Goal: Register for event/course

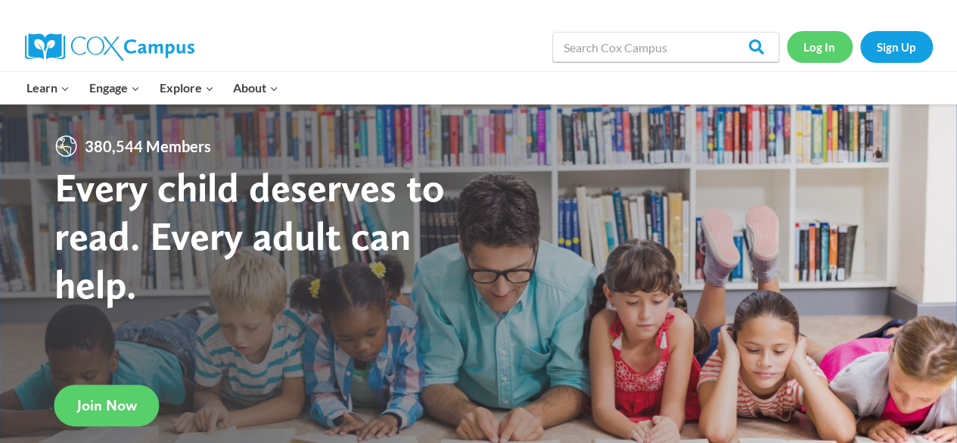
click at [822, 48] on link "Log In" at bounding box center [820, 46] width 66 height 31
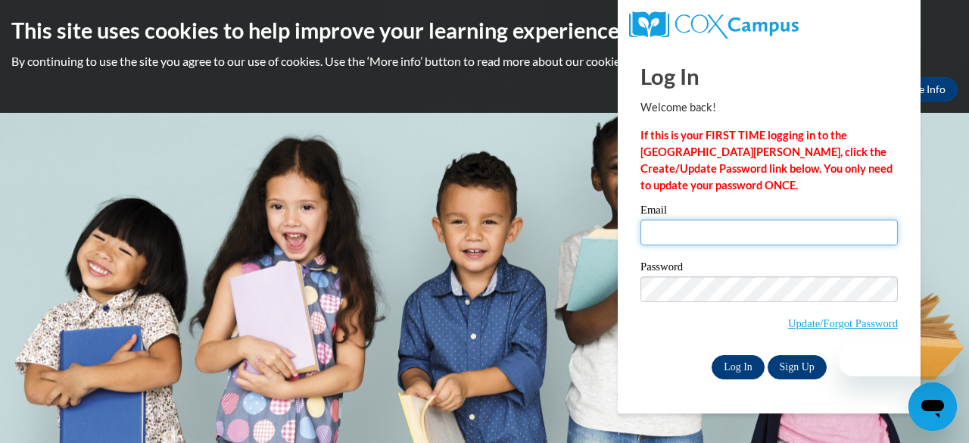
type input "[PERSON_NAME][EMAIL_ADDRESS][PERSON_NAME][DOMAIN_NAME]"
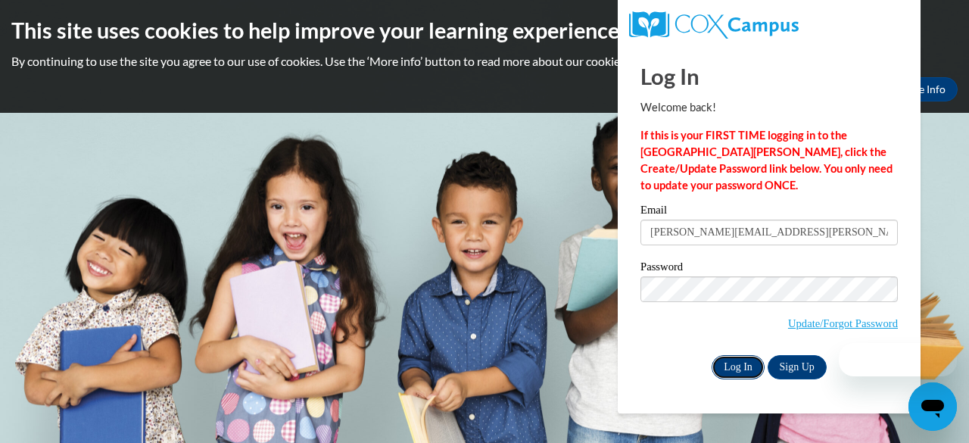
click at [743, 359] on input "Log In" at bounding box center [737, 367] width 53 height 24
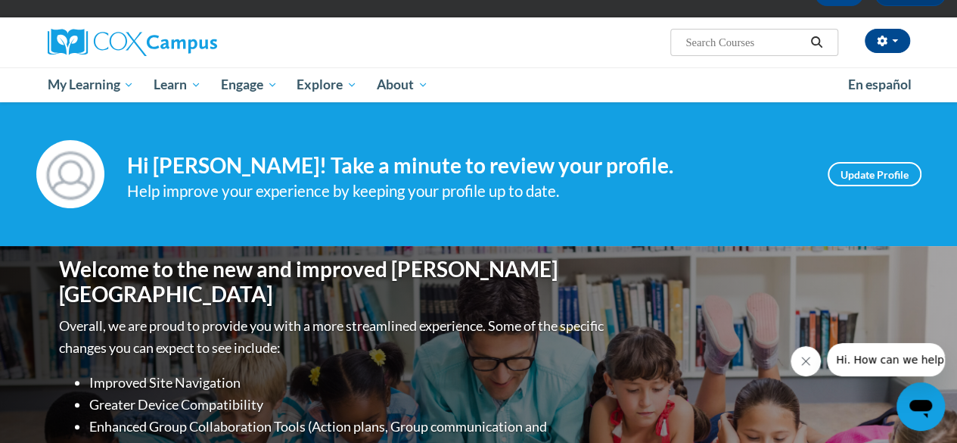
scroll to position [96, 0]
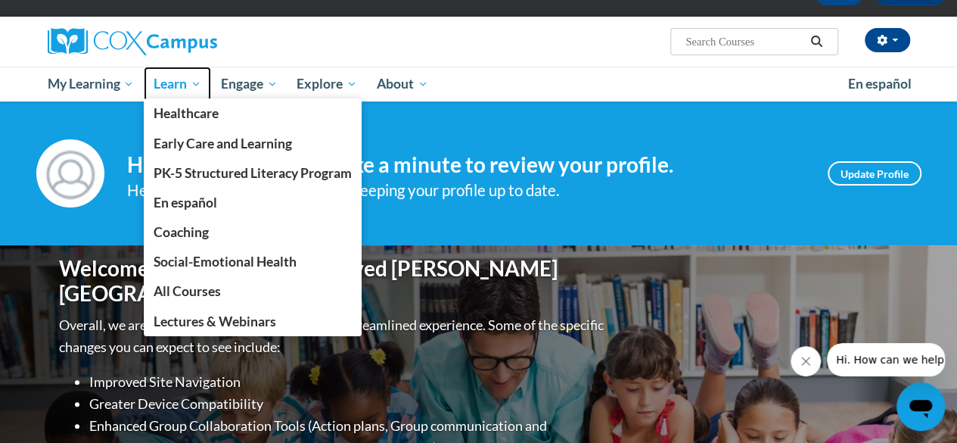
click at [188, 76] on span "Learn" at bounding box center [178, 84] width 48 height 18
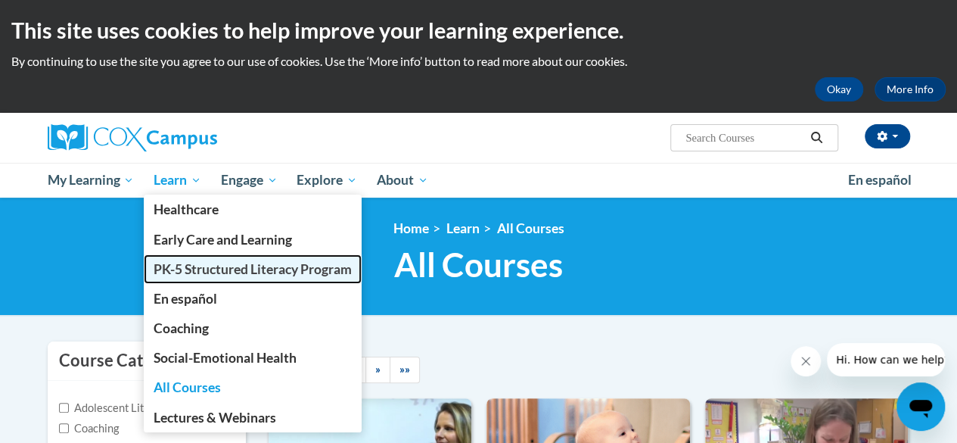
click at [183, 266] on span "PK-5 Structured Literacy Program" at bounding box center [253, 269] width 198 height 16
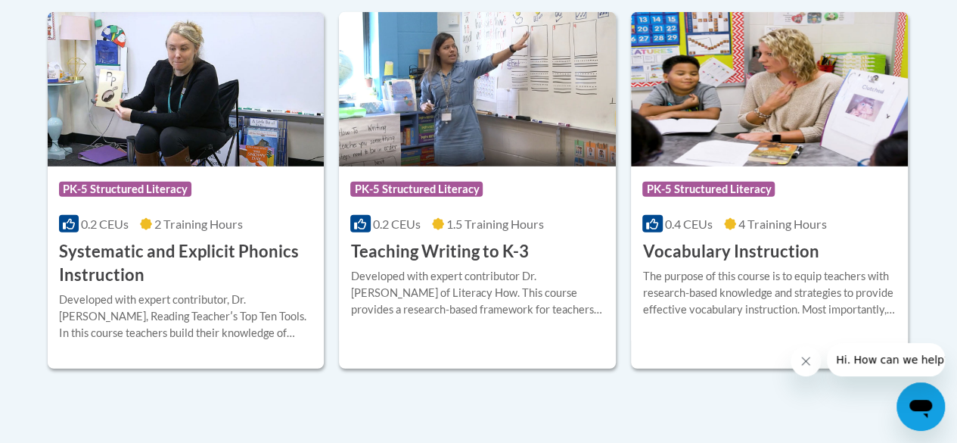
scroll to position [1781, 0]
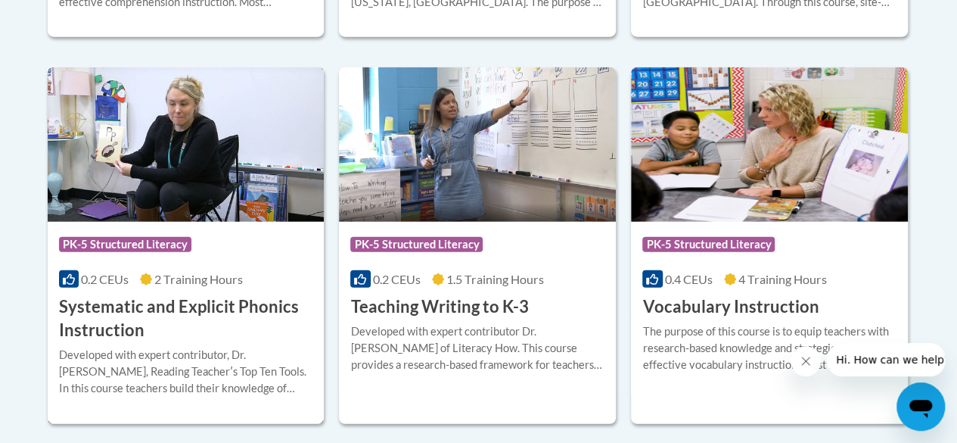
click at [148, 171] on img at bounding box center [186, 144] width 277 height 154
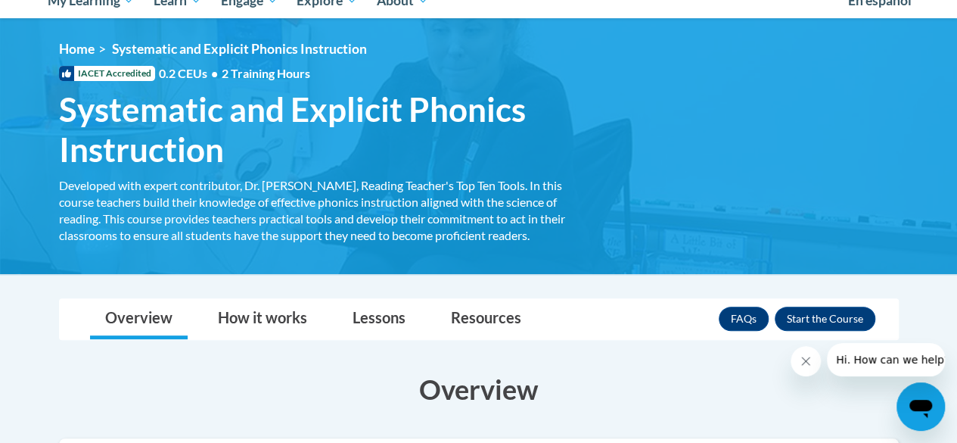
scroll to position [179, 0]
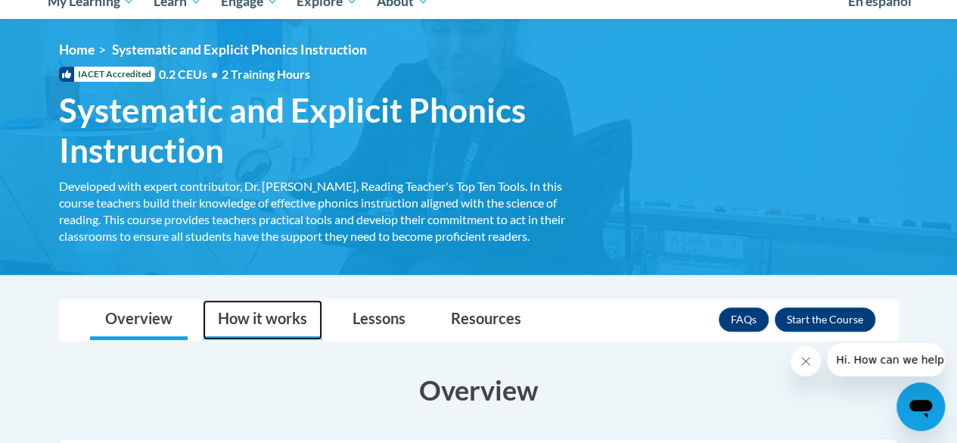
click at [229, 329] on link "How it works" at bounding box center [263, 320] width 120 height 40
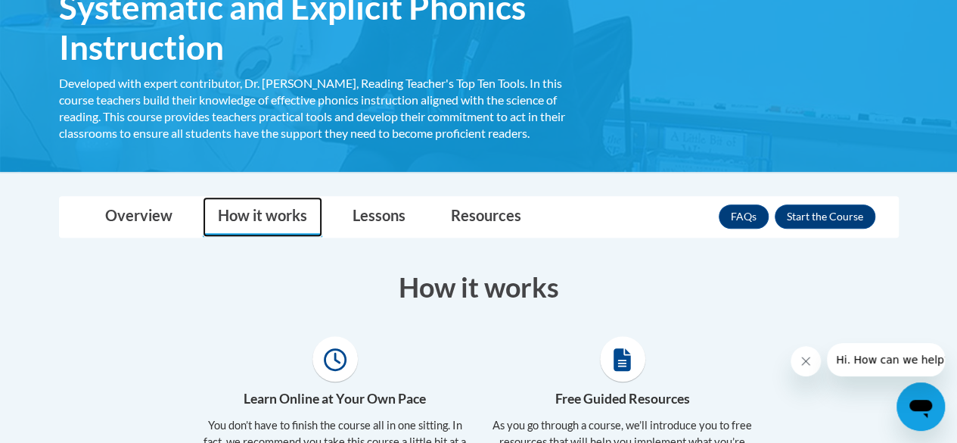
scroll to position [282, 0]
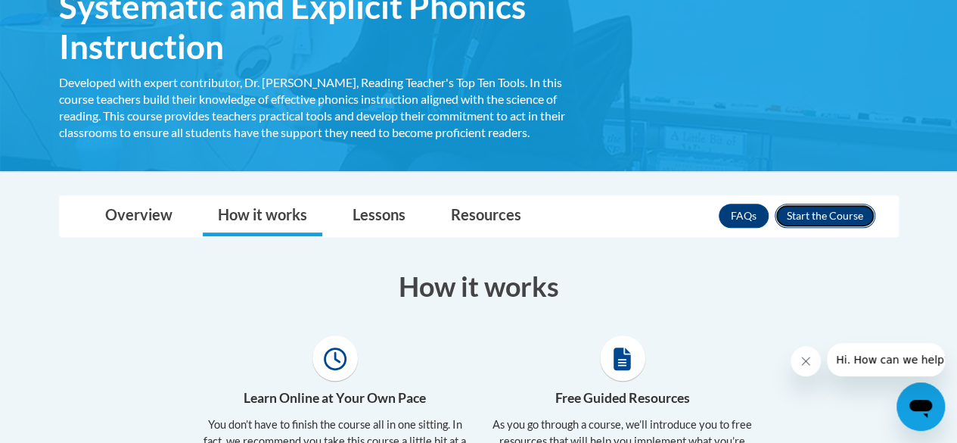
click at [820, 222] on button "Enroll" at bounding box center [825, 216] width 101 height 24
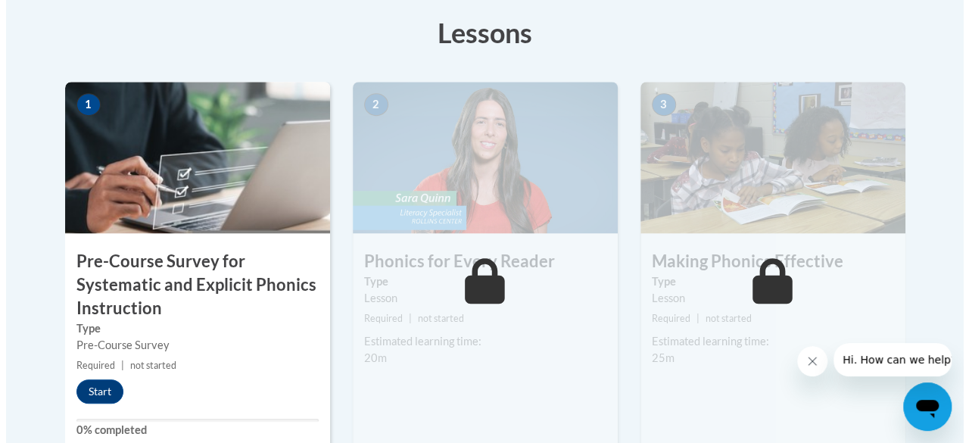
scroll to position [474, 0]
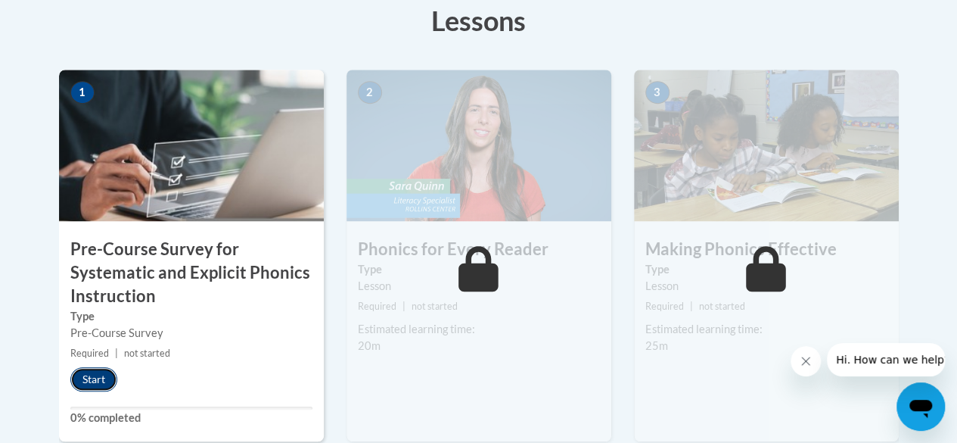
click at [95, 373] on button "Start" at bounding box center [93, 379] width 47 height 24
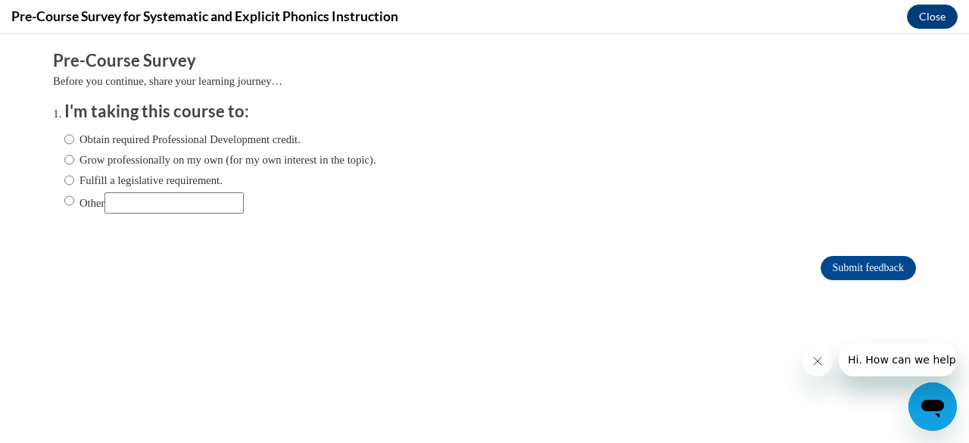
scroll to position [0, 0]
click at [64, 137] on input "Obtain required Professional Development credit." at bounding box center [69, 139] width 10 height 17
radio input "true"
click at [861, 270] on input "Submit feedback" at bounding box center [867, 268] width 95 height 24
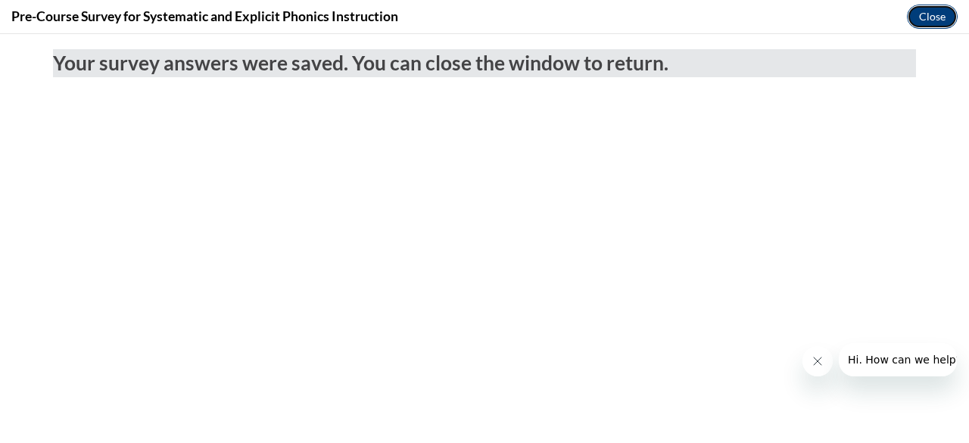
click at [930, 8] on button "Close" at bounding box center [931, 17] width 51 height 24
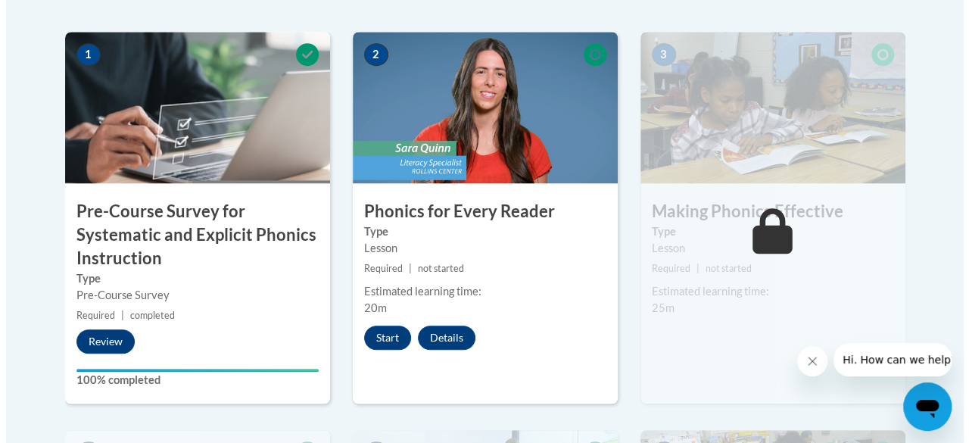
scroll to position [517, 0]
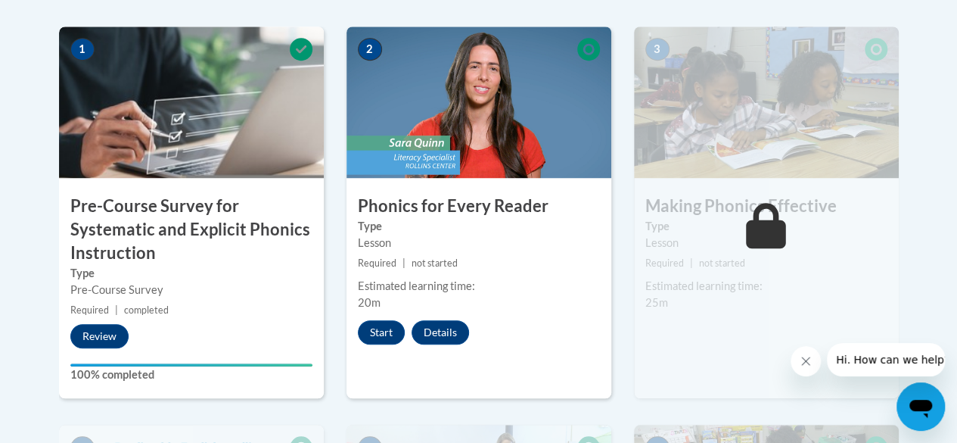
click at [174, 234] on h3 "Pre-Course Survey for Systematic and Explicit Phonics Instruction" at bounding box center [191, 229] width 265 height 70
click at [109, 340] on button "Review" at bounding box center [99, 336] width 58 height 24
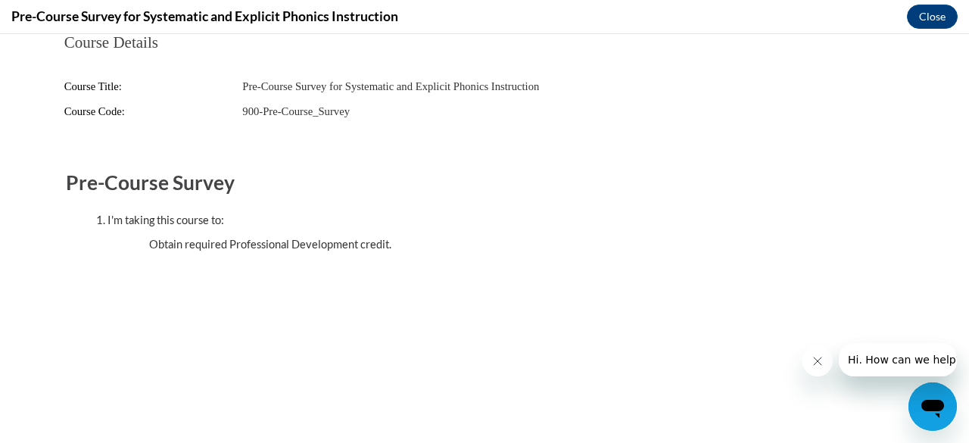
scroll to position [0, 0]
click at [913, 15] on button "Close" at bounding box center [931, 17] width 51 height 24
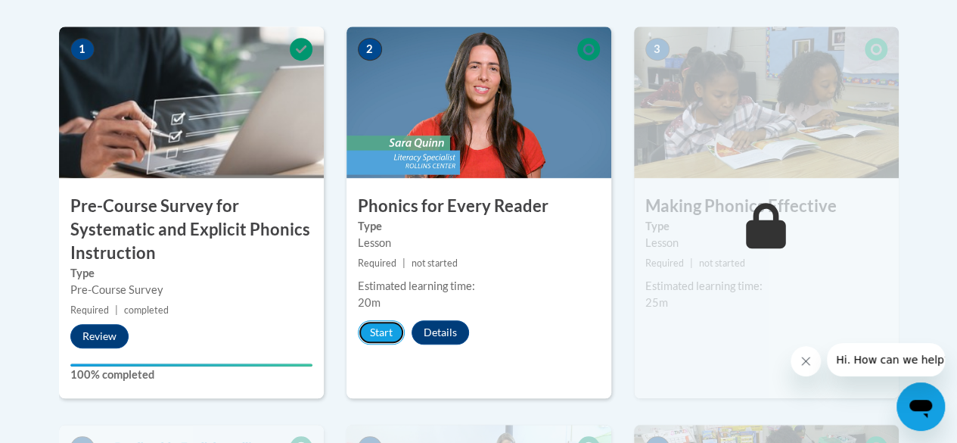
click at [375, 325] on button "Start" at bounding box center [381, 332] width 47 height 24
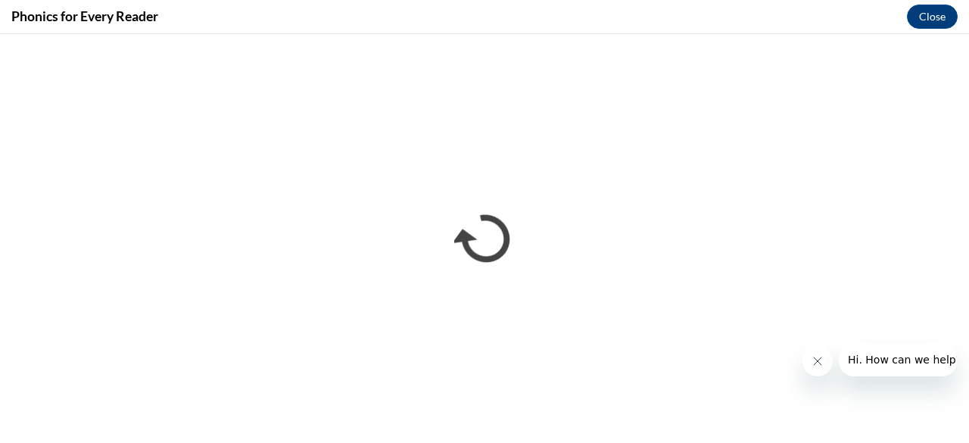
click at [818, 367] on button "Close message from company" at bounding box center [816, 361] width 30 height 30
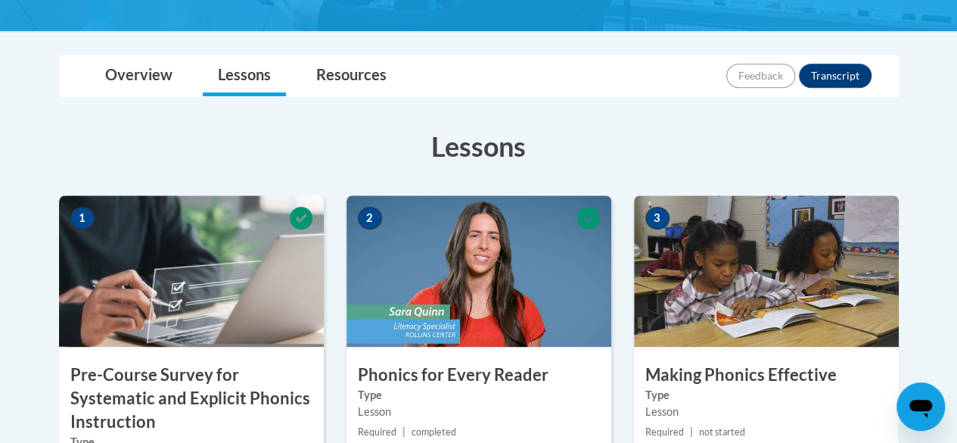
scroll to position [349, 0]
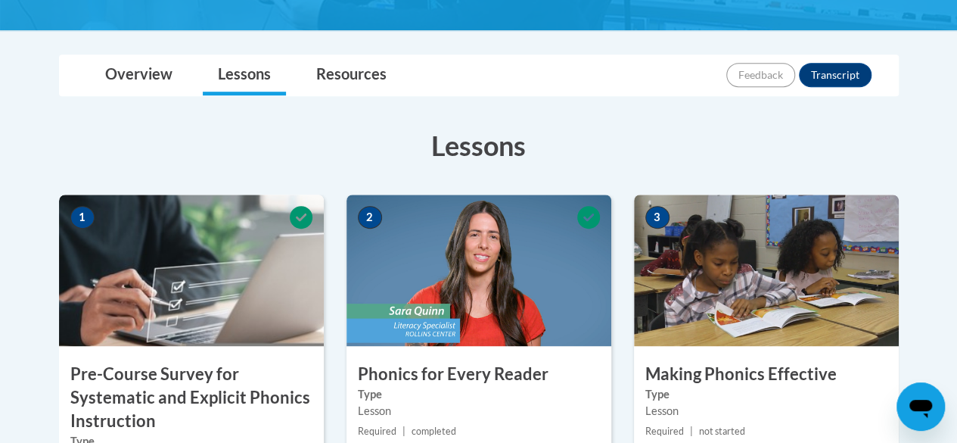
click at [713, 250] on img at bounding box center [766, 269] width 265 height 151
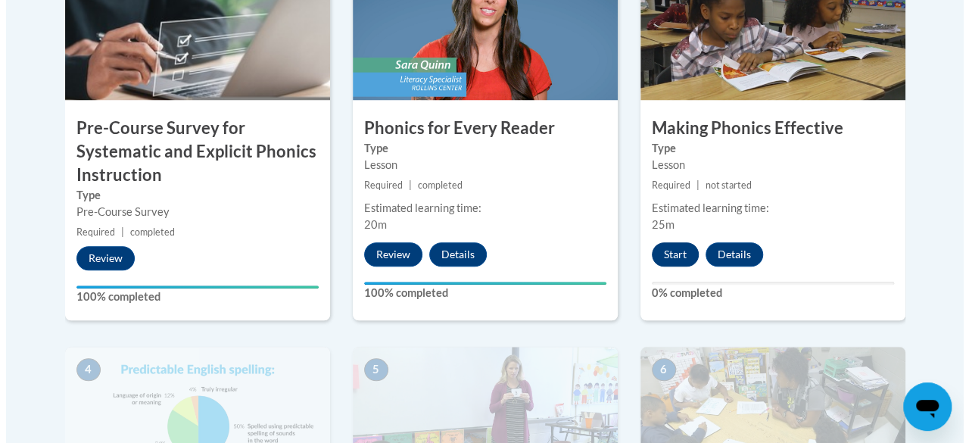
scroll to position [592, 0]
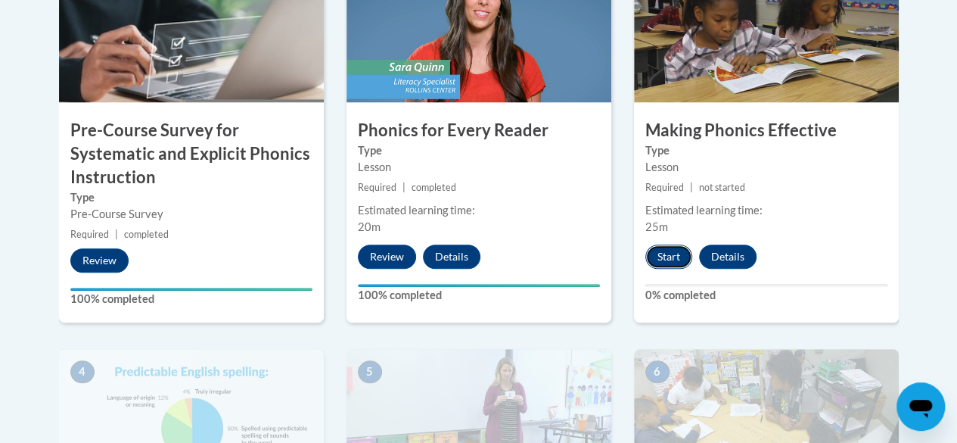
click at [661, 253] on button "Start" at bounding box center [668, 256] width 47 height 24
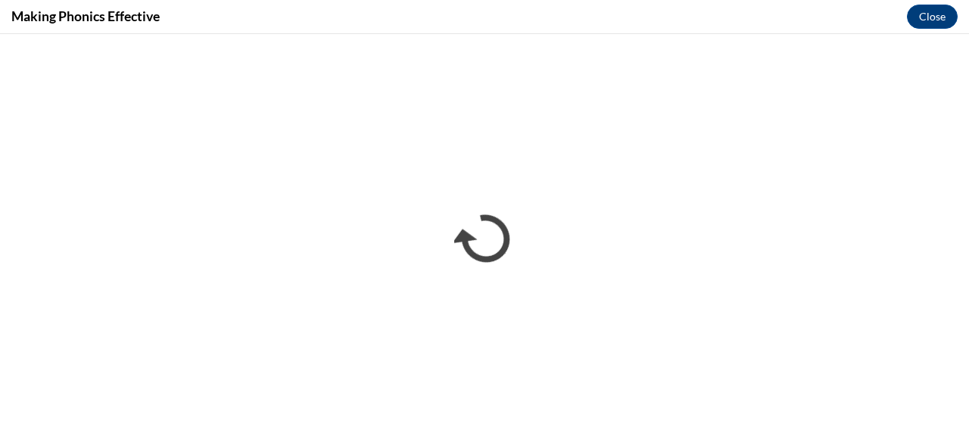
scroll to position [0, 0]
